Goal: Information Seeking & Learning: Understand process/instructions

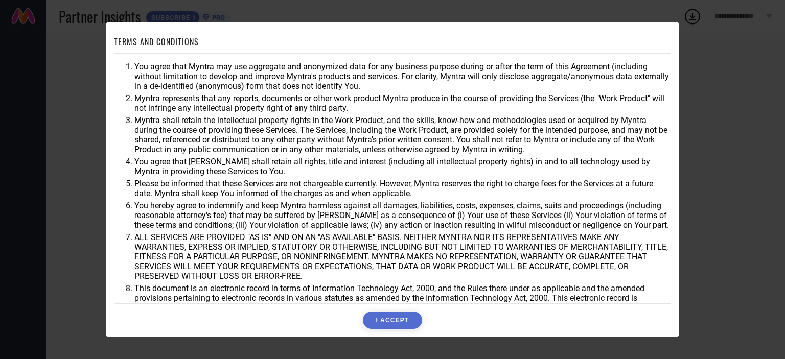
scroll to position [30, 0]
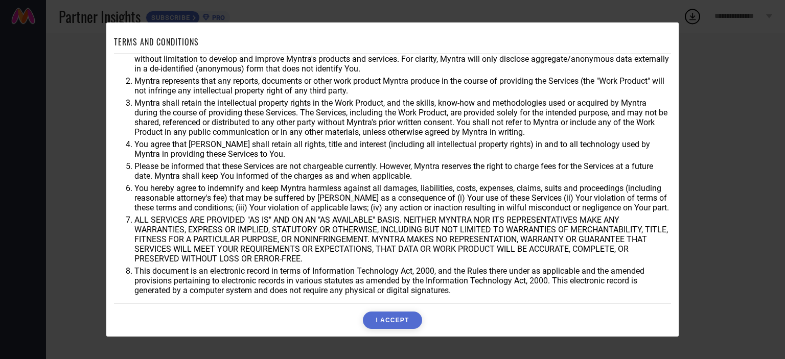
click at [388, 316] on button "I ACCEPT" at bounding box center [392, 320] width 59 height 17
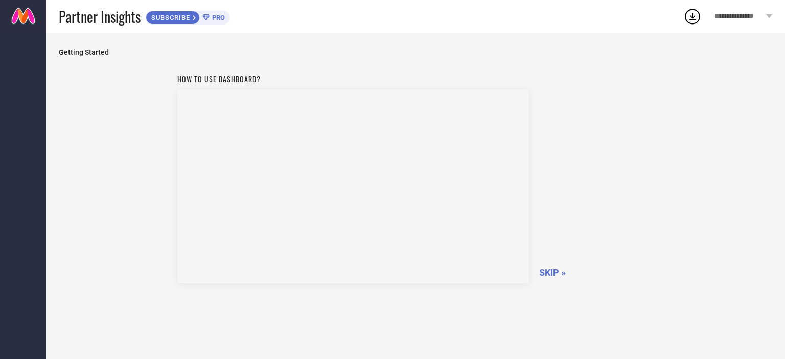
click at [767, 18] on icon at bounding box center [769, 16] width 6 height 4
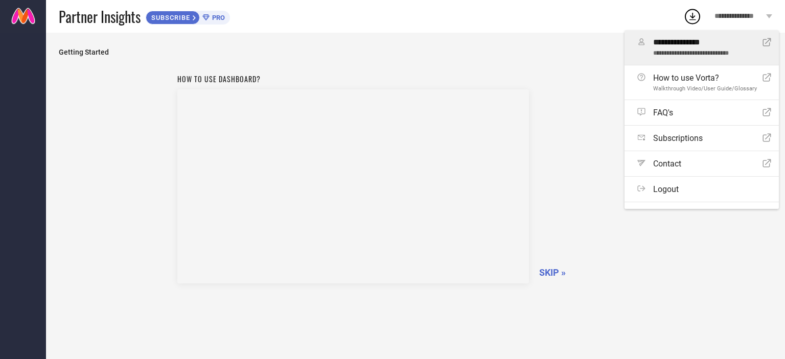
click at [689, 54] on span "**********" at bounding box center [704, 53] width 102 height 7
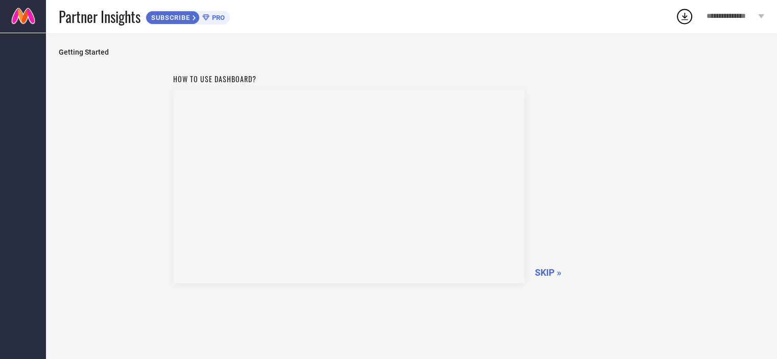
click at [763, 17] on icon at bounding box center [761, 16] width 6 height 4
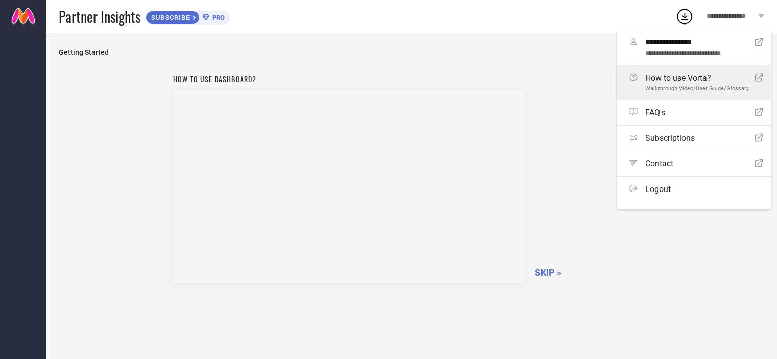
click at [675, 89] on span "Walkthrough Video/User Guide/Glossary" at bounding box center [697, 88] width 104 height 7
